Goal: Complete application form: Complete application form

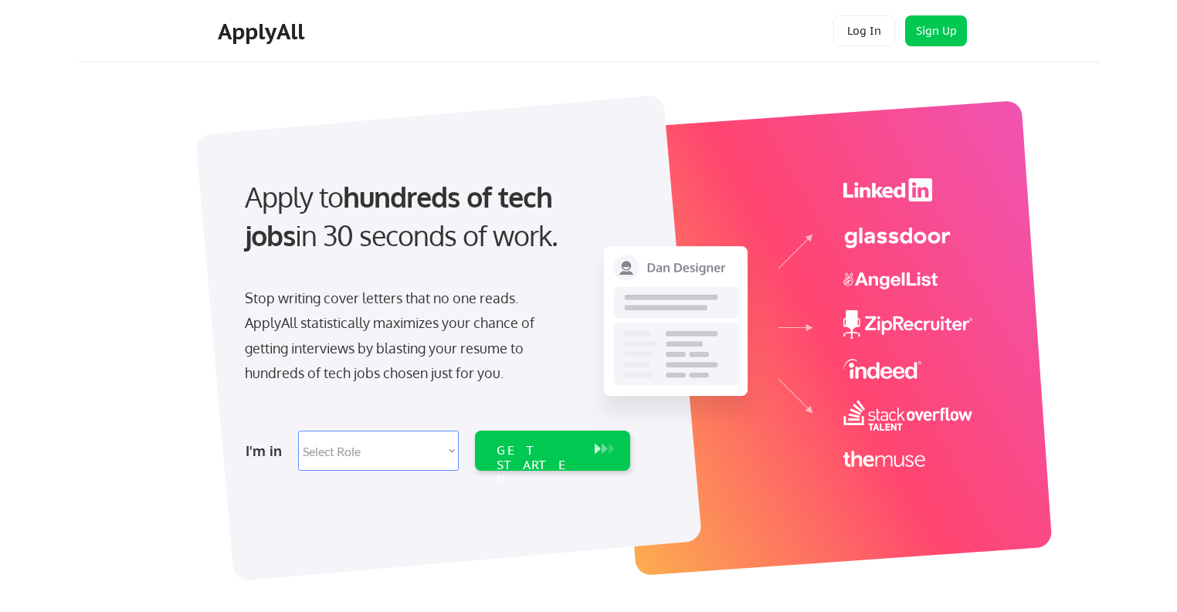
click at [448, 453] on select "Select Role Software Engineering Product Management Customer Success Sales UI/U…" at bounding box center [378, 451] width 161 height 40
select select ""technical_project_program_mgmt""
click at [298, 431] on select "Select Role Software Engineering Product Management Customer Success Sales UI/U…" at bounding box center [378, 451] width 161 height 40
select select ""technical_project_program_mgmt""
click at [547, 453] on div "GET STARTED" at bounding box center [538, 465] width 83 height 45
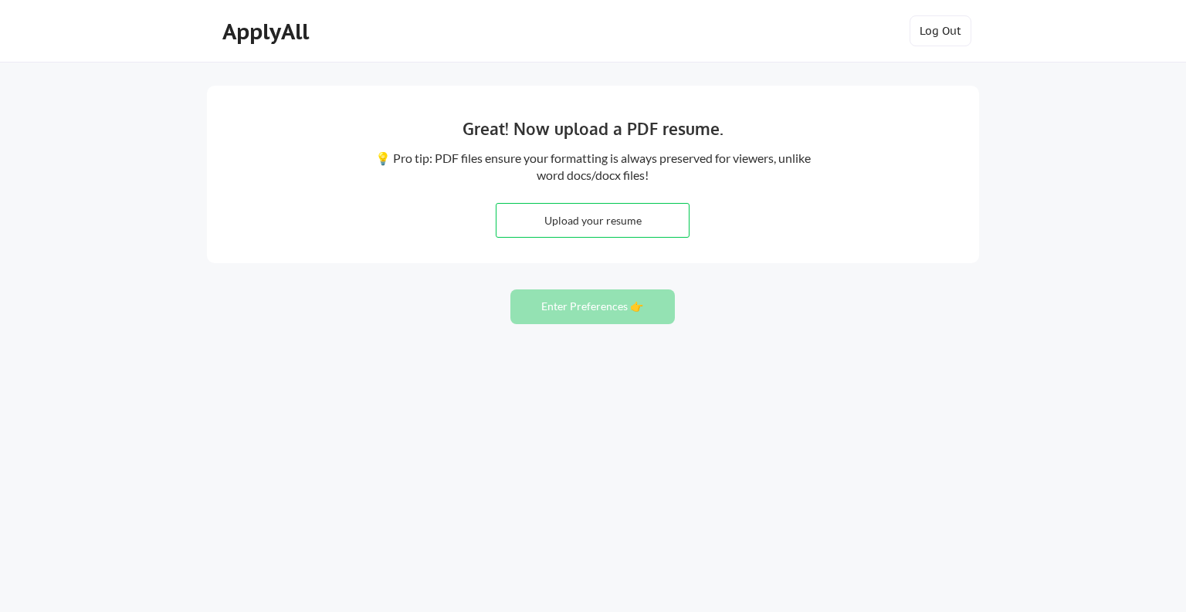
click at [593, 229] on input "file" at bounding box center [593, 220] width 192 height 33
type input "C:\fakepath\JDLResume07252025.docx"
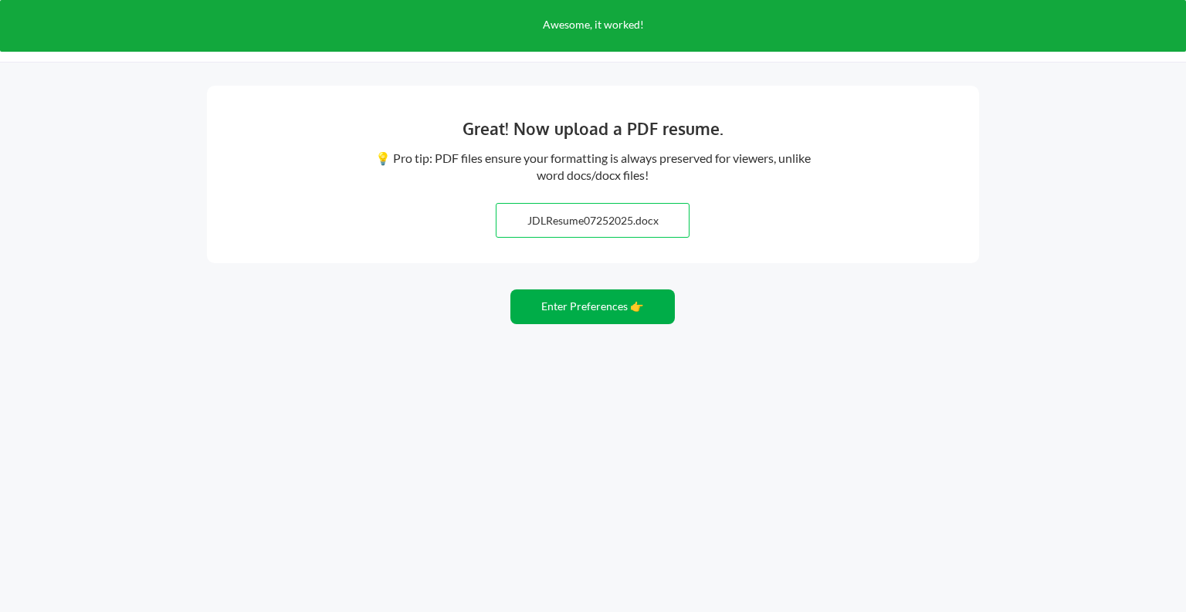
click at [612, 310] on button "Enter Preferences 👉" at bounding box center [592, 307] width 164 height 35
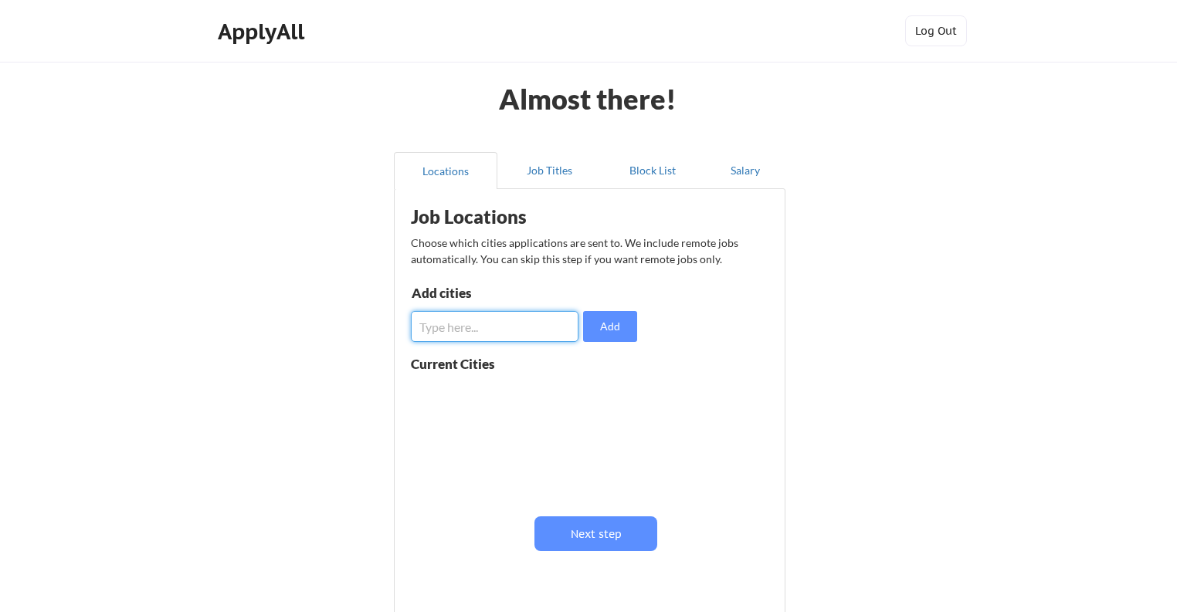
click at [562, 329] on input "input" at bounding box center [495, 326] width 168 height 31
click at [540, 321] on input "input" at bounding box center [495, 326] width 168 height 31
type input "Remote"
click at [598, 324] on button "Add" at bounding box center [610, 326] width 54 height 31
click at [544, 324] on input "input" at bounding box center [495, 326] width 168 height 31
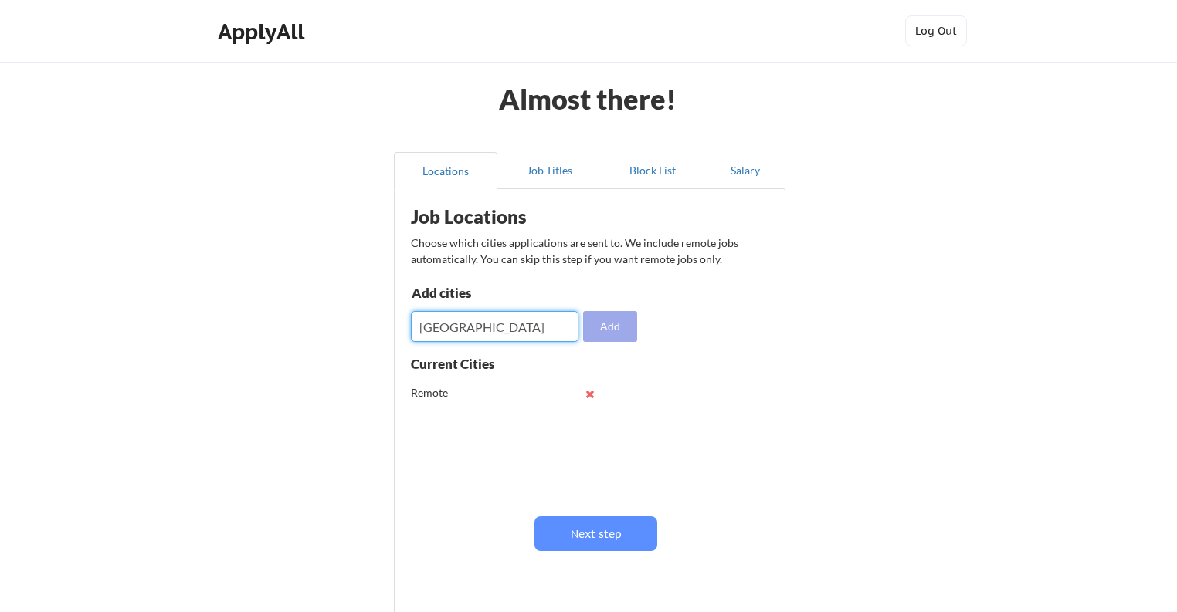
type input "Salt Lake City"
click at [596, 335] on button "Add" at bounding box center [610, 326] width 54 height 31
click at [561, 329] on input "input" at bounding box center [495, 326] width 168 height 31
type input "Seattle"
click at [605, 324] on button "Add" at bounding box center [610, 326] width 54 height 31
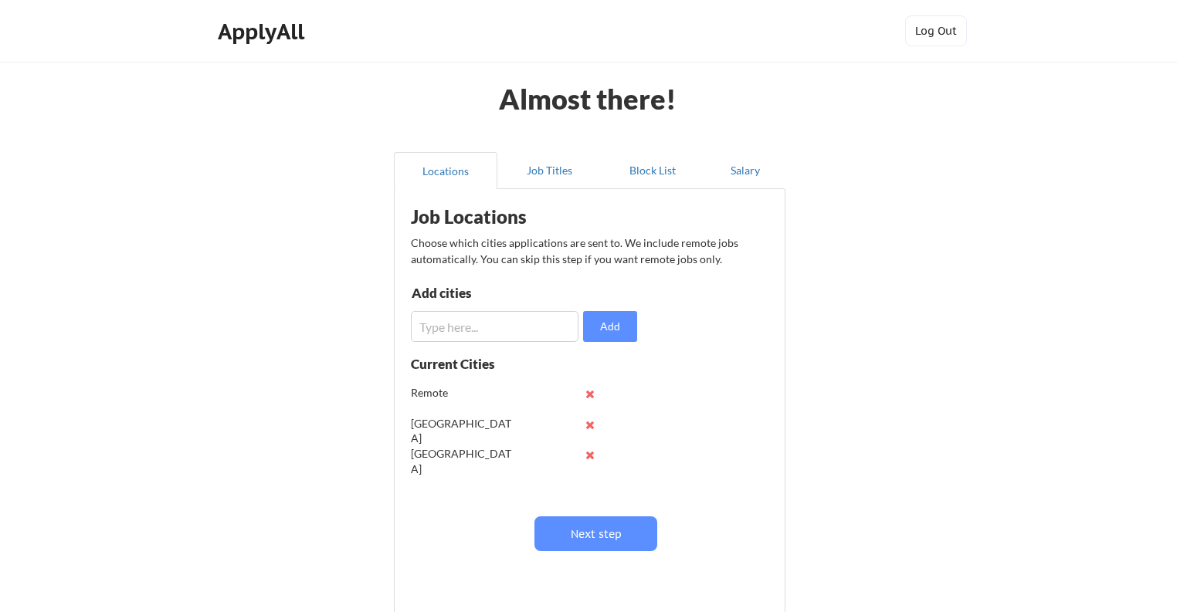
click at [527, 327] on input "input" at bounding box center [495, 326] width 168 height 31
type input "[GEOGRAPHIC_DATA]"
click at [605, 324] on button "Add" at bounding box center [610, 326] width 54 height 31
click at [605, 537] on button "Next step" at bounding box center [595, 534] width 123 height 35
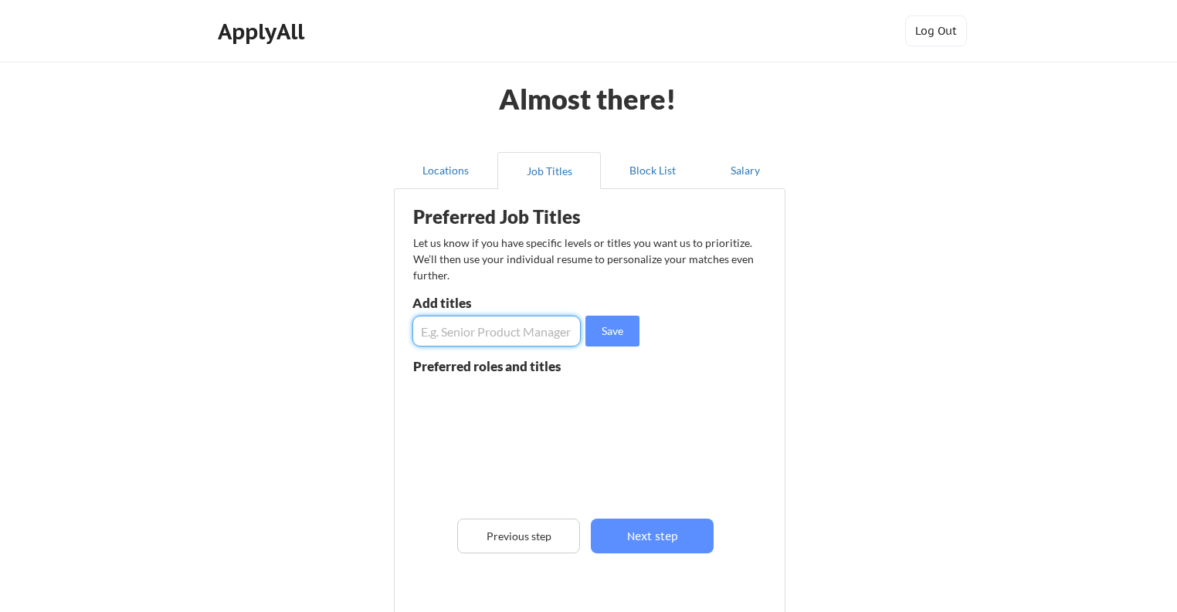
click at [516, 339] on input "input" at bounding box center [496, 331] width 168 height 31
click at [446, 339] on input "input" at bounding box center [496, 331] width 168 height 31
paste input "Technical Program Manager"
type input "Technical Program Manager"
click at [610, 330] on button "Save" at bounding box center [612, 331] width 54 height 31
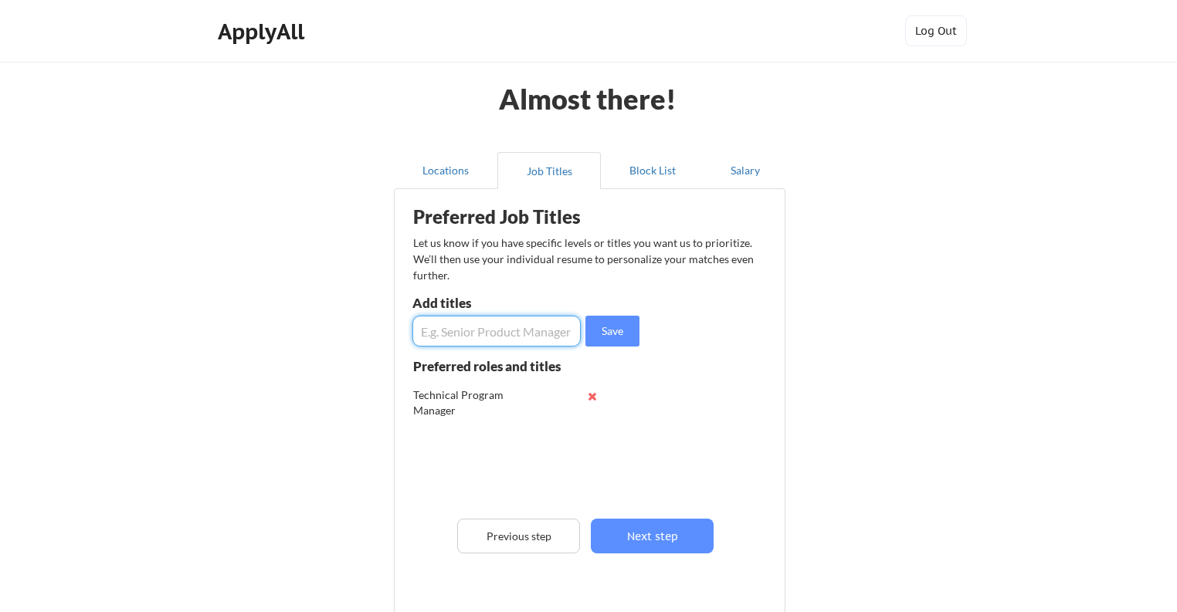
click at [500, 326] on input "input" at bounding box center [496, 331] width 168 height 31
paste input "Project Manager"
type input "Project Manager"
click at [619, 334] on button "Save" at bounding box center [612, 331] width 54 height 31
click at [531, 339] on input "input" at bounding box center [496, 331] width 168 height 31
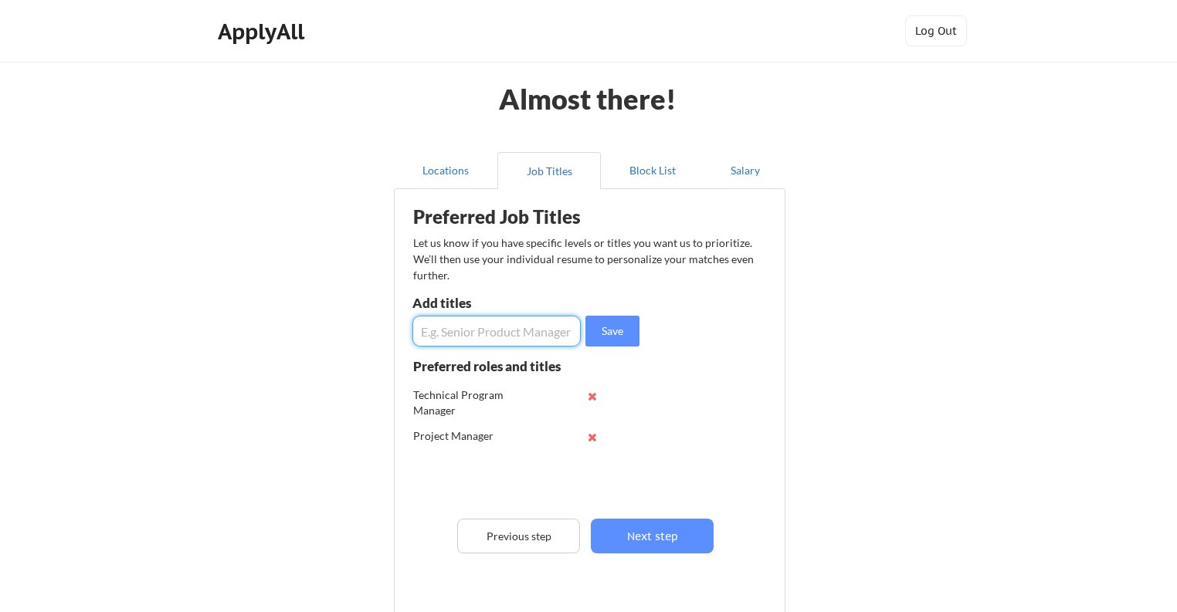
paste input "Senior Business Analyst"
type input "Senior Business Analyst"
click at [602, 327] on button "Save" at bounding box center [612, 331] width 54 height 31
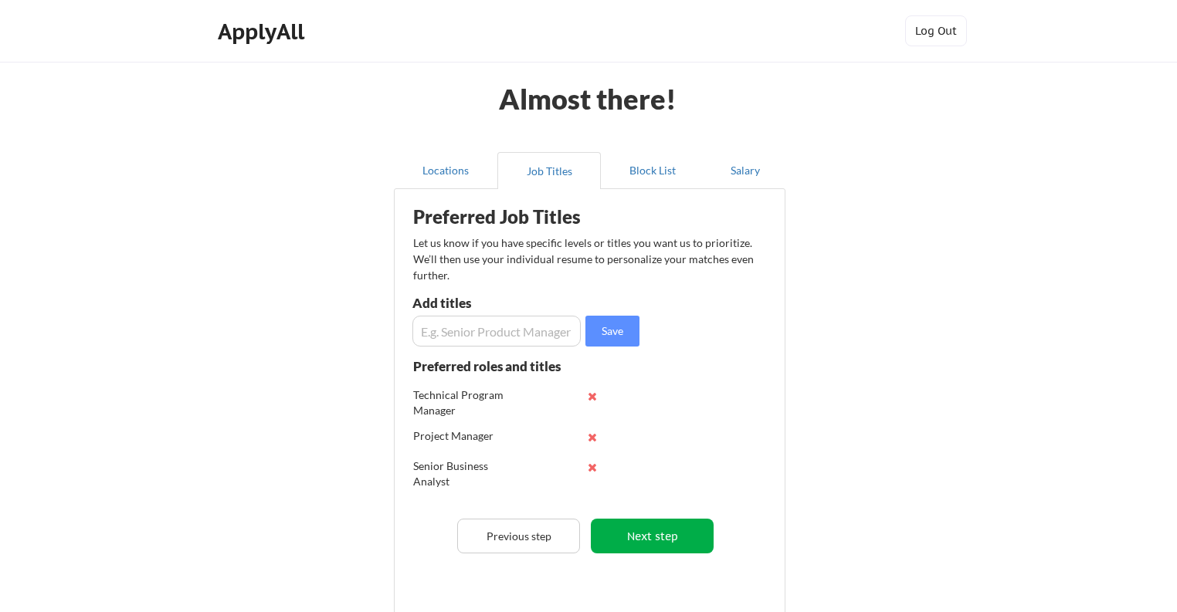
click at [640, 537] on button "Next step" at bounding box center [652, 536] width 123 height 35
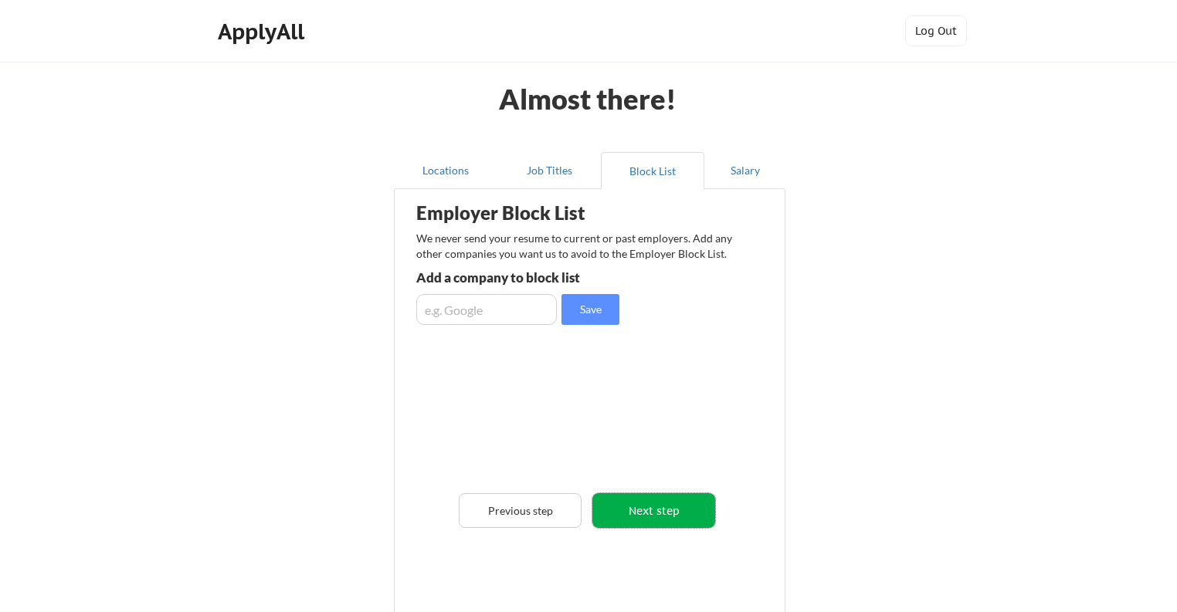
click at [663, 519] on button "Next step" at bounding box center [653, 510] width 123 height 35
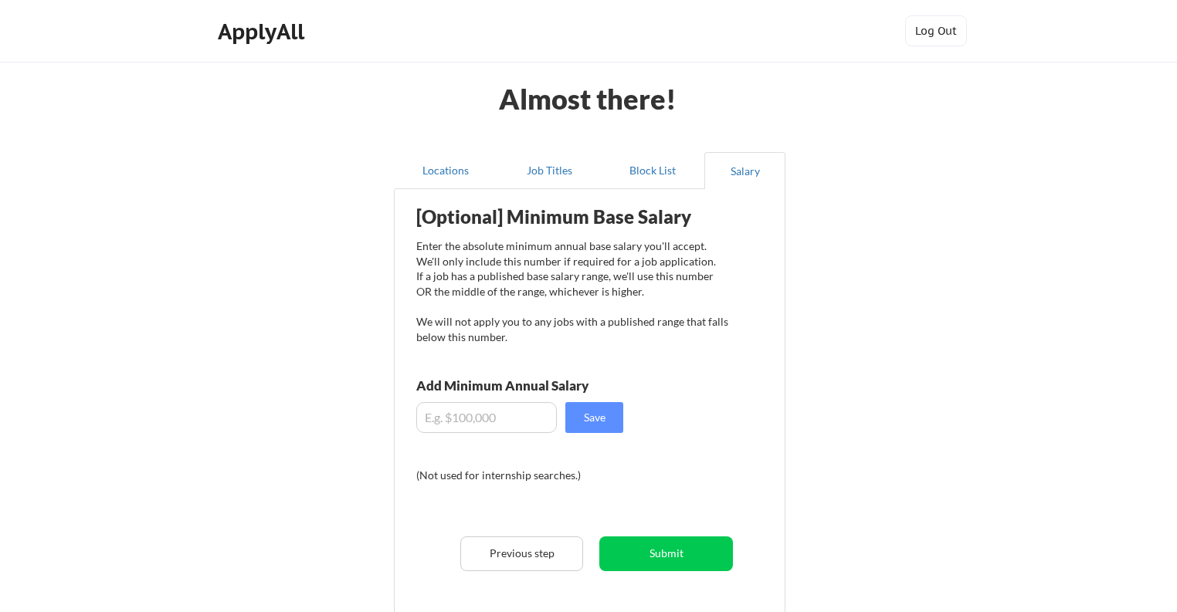
click at [531, 413] on input "input" at bounding box center [486, 417] width 141 height 31
type input "$150,000"
click at [592, 421] on button "Save" at bounding box center [594, 417] width 58 height 31
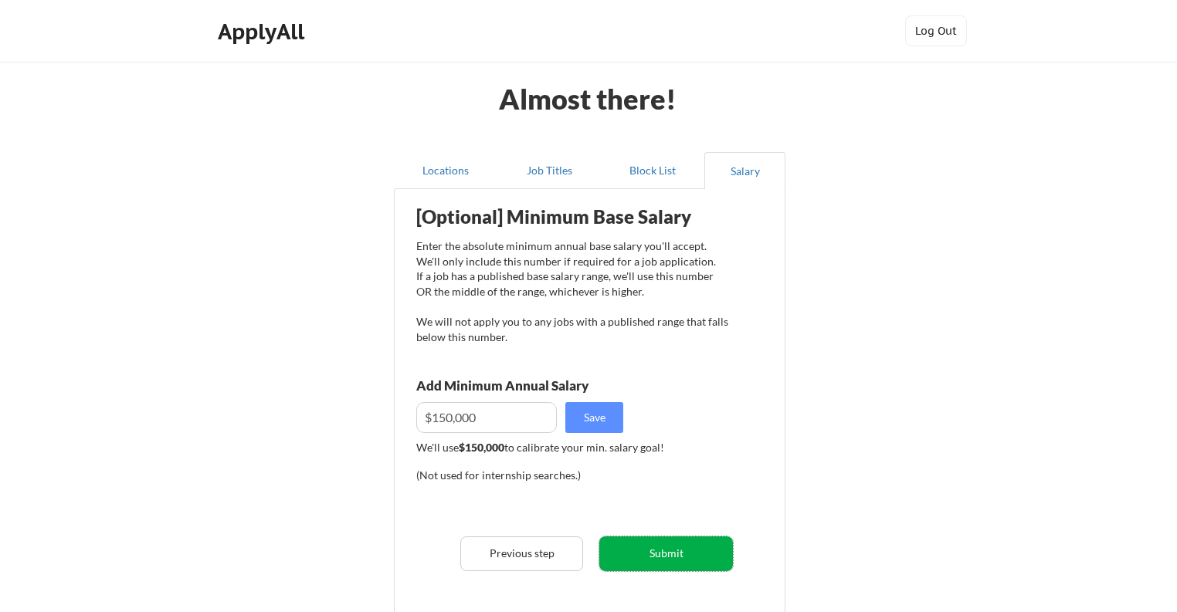
click at [658, 550] on button "Submit" at bounding box center [666, 554] width 134 height 35
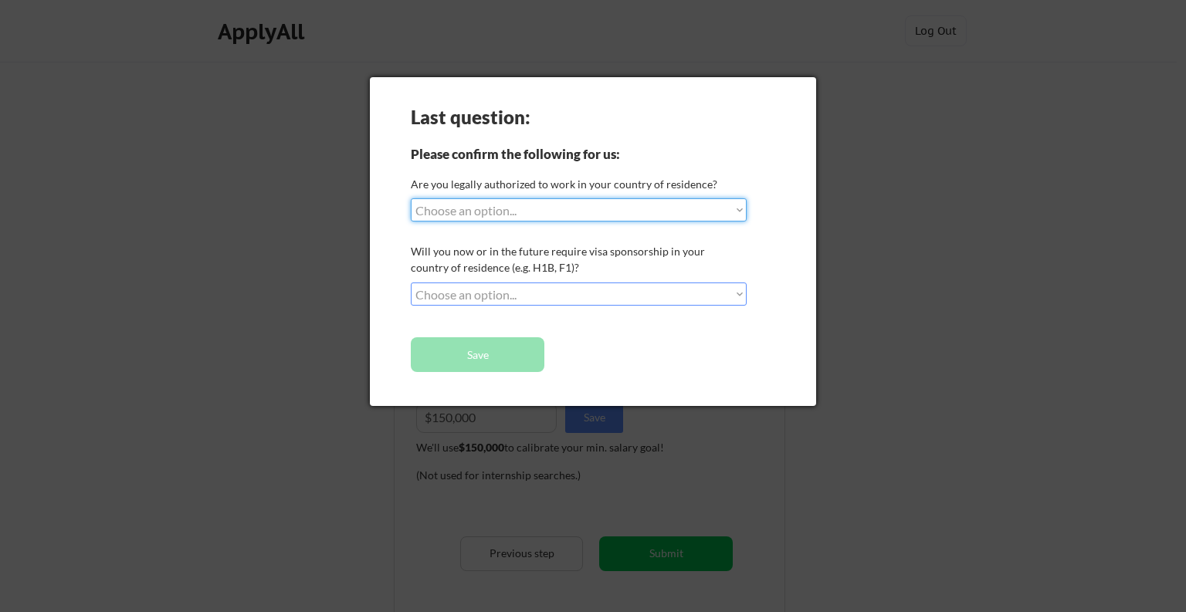
click at [584, 213] on select "Choose an option... Yes, I am a US Citizen Yes, I am a Canadian Citizen Yes, I …" at bounding box center [579, 209] width 336 height 23
select select ""yes__i_am_a_us_citizen""
click at [411, 198] on select "Choose an option... Yes, I am a US Citizen Yes, I am a Canadian Citizen Yes, I …" at bounding box center [579, 209] width 336 height 23
click at [539, 290] on select "Choose an option... No, I will not need sponsorship Yes, I will need sponsorship" at bounding box center [579, 294] width 336 height 23
select select ""no__i_will_not_need_sponsorship""
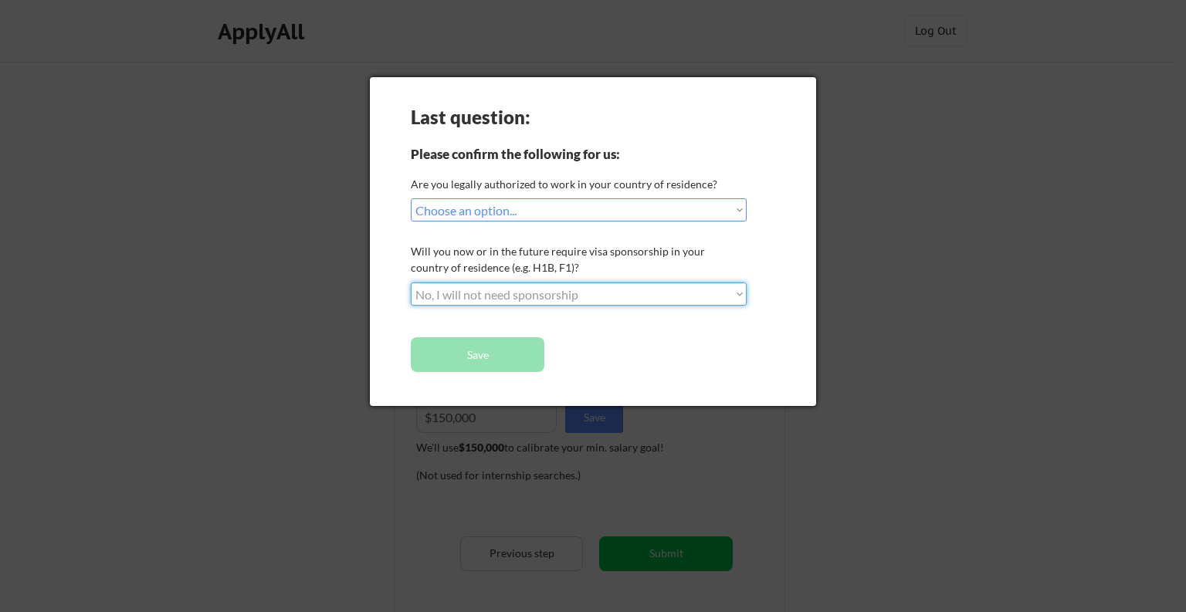
click at [411, 283] on select "Choose an option... No, I will not need sponsorship Yes, I will need sponsorship" at bounding box center [579, 294] width 336 height 23
click at [491, 352] on button "Save" at bounding box center [478, 354] width 134 height 35
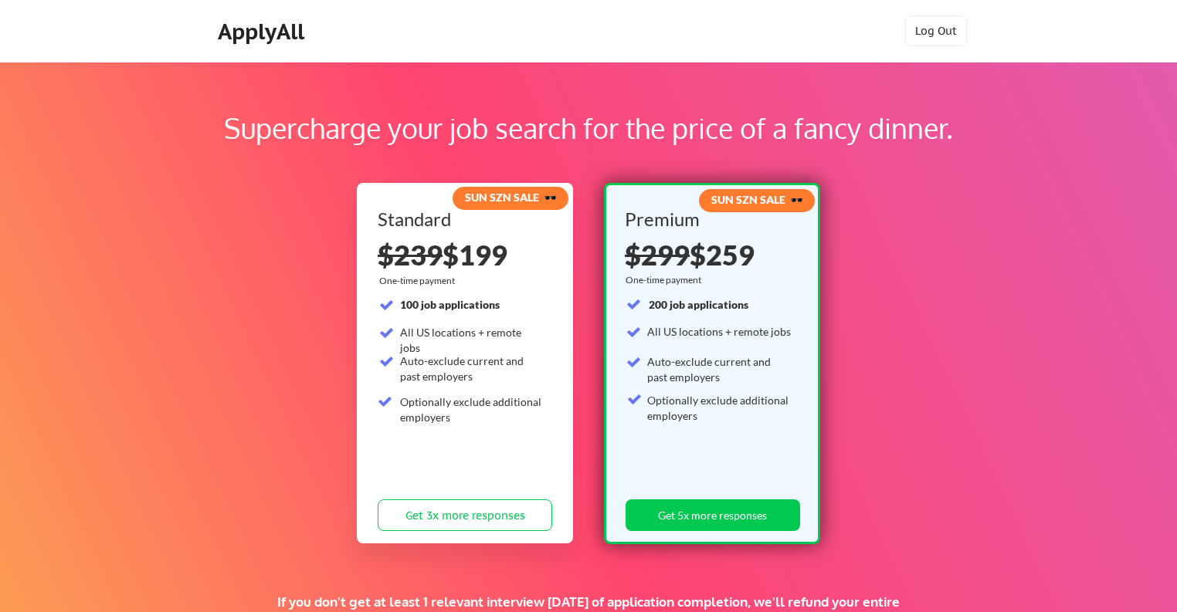
click at [284, 26] on div "ApplyAll" at bounding box center [263, 32] width 91 height 26
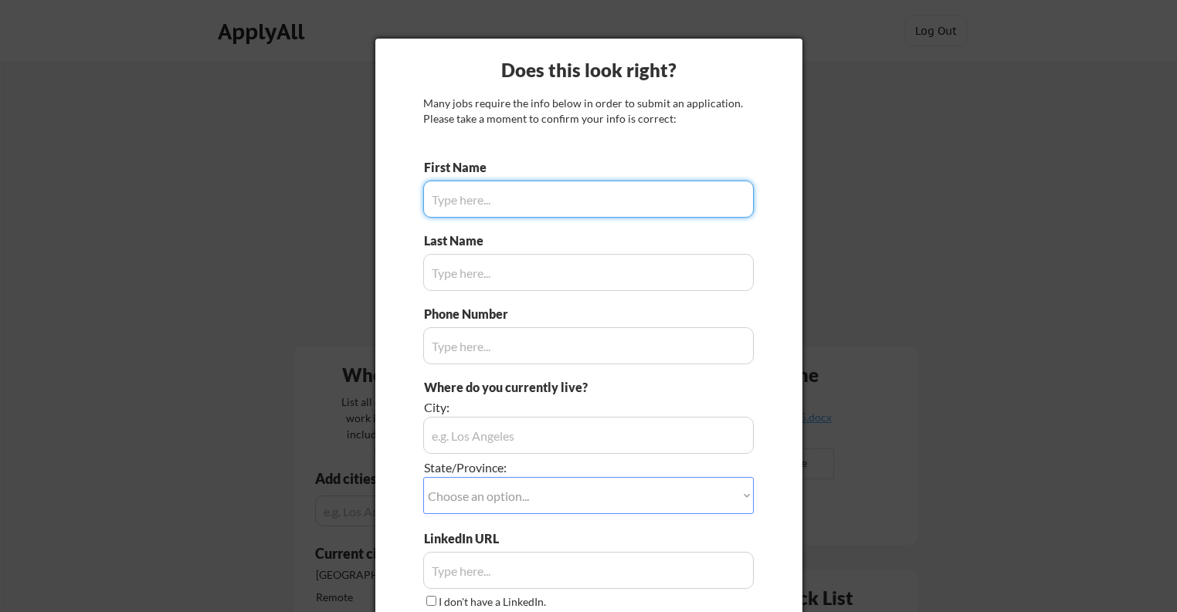
click at [492, 201] on input "input" at bounding box center [588, 199] width 330 height 37
click at [446, 202] on input "input" at bounding box center [588, 199] width 330 height 37
click at [812, 102] on div at bounding box center [588, 306] width 1177 height 612
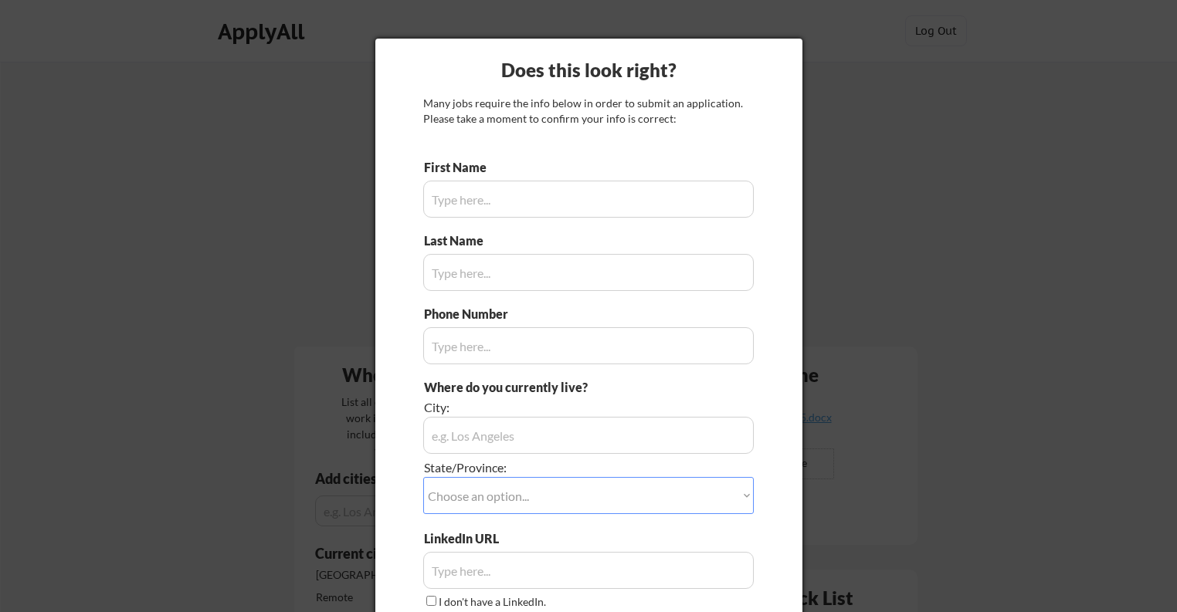
click at [843, 93] on div at bounding box center [588, 306] width 1177 height 612
